Goal: Navigation & Orientation: Find specific page/section

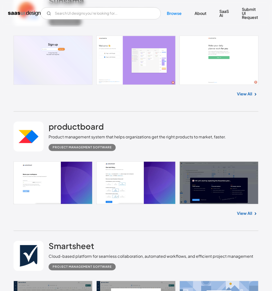
scroll to position [2427, 0]
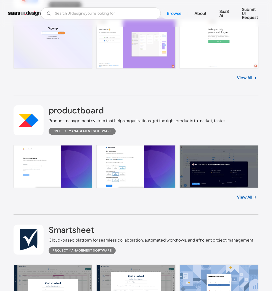
click at [72, 183] on link at bounding box center [136, 167] width 244 height 43
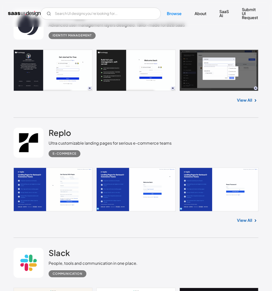
scroll to position [3982, 0]
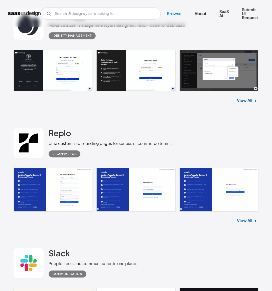
click at [246, 104] on link "View All" at bounding box center [244, 101] width 15 height 6
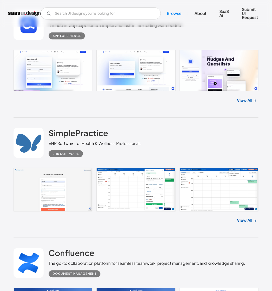
scroll to position [6584, 0]
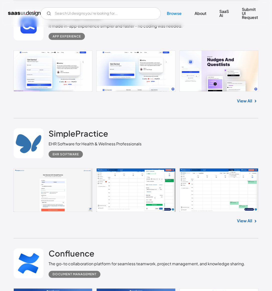
click at [223, 13] on link "SaaS Ai" at bounding box center [224, 13] width 22 height 15
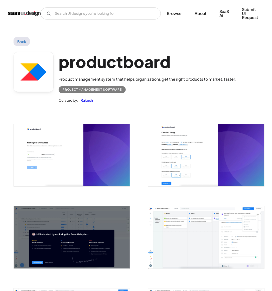
click at [98, 159] on img "open lightbox" at bounding box center [72, 155] width 116 height 62
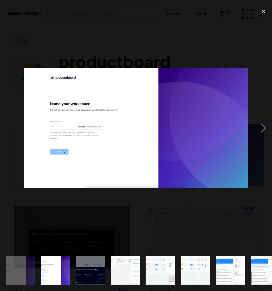
click at [264, 139] on div "next image" at bounding box center [263, 128] width 17 height 245
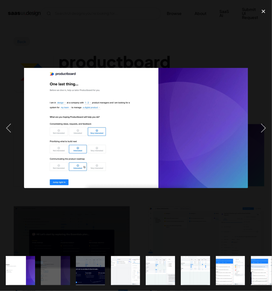
click at [260, 142] on div "next image" at bounding box center [263, 128] width 17 height 245
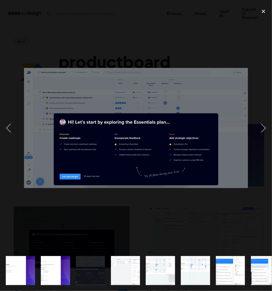
click at [261, 142] on div "next image" at bounding box center [263, 128] width 17 height 245
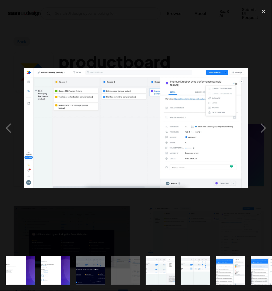
click at [260, 140] on div "next image" at bounding box center [263, 128] width 17 height 245
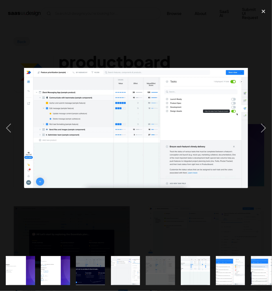
click at [255, 137] on div "next image" at bounding box center [263, 128] width 17 height 245
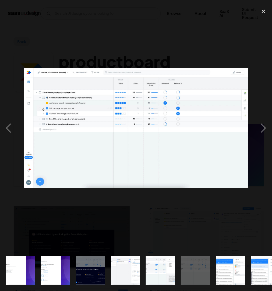
click at [263, 14] on div "close lightbox" at bounding box center [263, 11] width 17 height 11
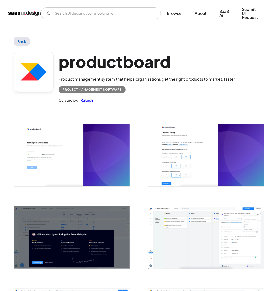
click at [17, 45] on link "Back" at bounding box center [22, 41] width 16 height 9
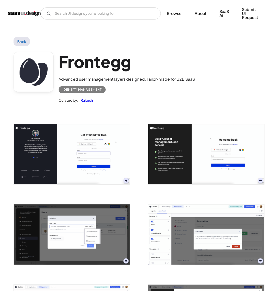
click at [27, 44] on link "Back" at bounding box center [22, 41] width 16 height 9
